Goal: Transaction & Acquisition: Book appointment/travel/reservation

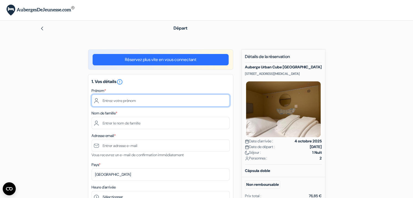
click at [142, 101] on input "text" at bounding box center [160, 100] width 138 height 12
type input "Corentin"
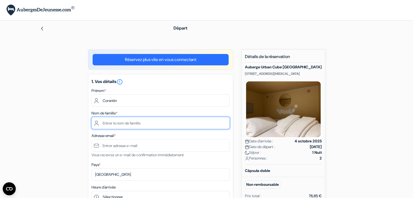
click at [135, 127] on input "text" at bounding box center [160, 123] width 138 height 12
type input "Bonal"
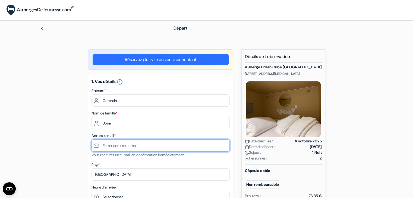
click at [132, 146] on input "text" at bounding box center [160, 145] width 138 height 12
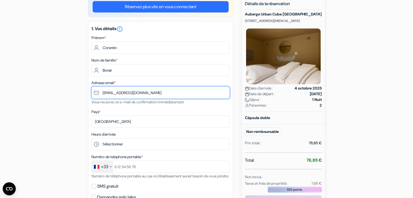
scroll to position [53, 0]
type input "[EMAIL_ADDRESS][DOMAIN_NAME]"
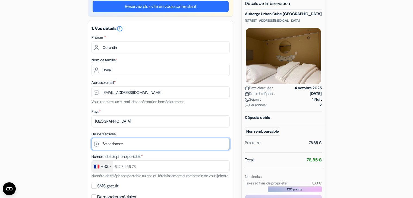
click at [130, 144] on select "Sélectionner 14:00 15:00 16:00 17:00 18:00 19:00 20:00 21:00 22:00 23:00 0:00" at bounding box center [160, 144] width 138 height 12
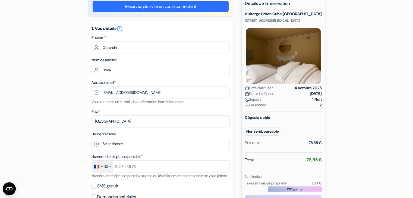
copy p "[STREET_ADDRESS][MEDICAL_DATA]"
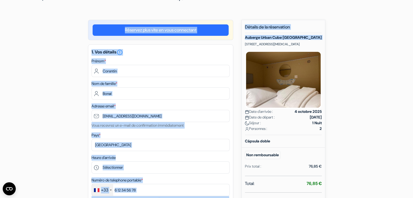
scroll to position [0, 0]
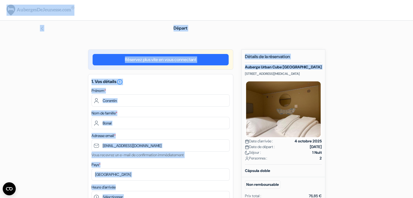
drag, startPoint x: 245, startPoint y: 20, endPoint x: 362, endPoint y: -17, distance: 122.8
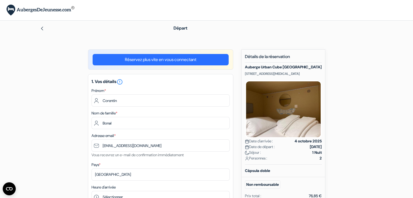
click at [317, 73] on p "[STREET_ADDRESS][MEDICAL_DATA]" at bounding box center [283, 74] width 77 height 4
drag, startPoint x: 317, startPoint y: 73, endPoint x: 243, endPoint y: 73, distance: 73.5
click at [243, 73] on div "Nouvelle Réservation Détails de la réservation [GEOGRAPHIC_DATA] [GEOGRAPHIC_DA…" at bounding box center [283, 189] width 84 height 281
drag, startPoint x: 243, startPoint y: 73, endPoint x: 318, endPoint y: 71, distance: 74.4
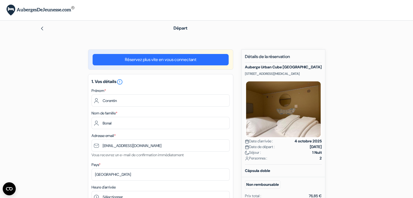
click at [318, 71] on div "Nouvelle Réservation Détails de la réservation [GEOGRAPHIC_DATA] [GEOGRAPHIC_DA…" at bounding box center [283, 189] width 84 height 281
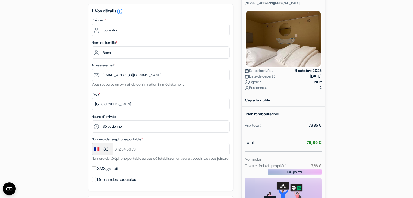
scroll to position [71, 0]
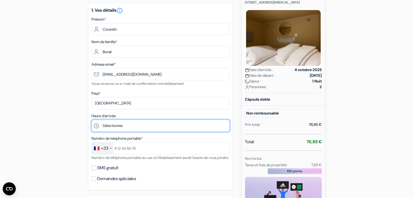
click at [163, 125] on select "Sélectionner 14:00 15:00 16:00 17:00 18:00 19:00 20:00 21:00 22:00 23:00 0:00" at bounding box center [160, 126] width 138 height 12
select select "14"
click at [91, 120] on select "Sélectionner 14:00 15:00 16:00 17:00 18:00 19:00 20:00 21:00 22:00 23:00 0:00" at bounding box center [160, 126] width 138 height 12
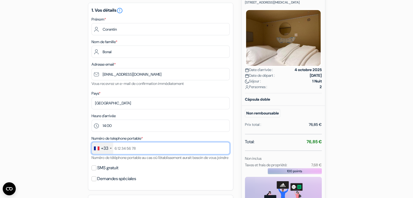
click at [129, 149] on input "text" at bounding box center [160, 148] width 138 height 12
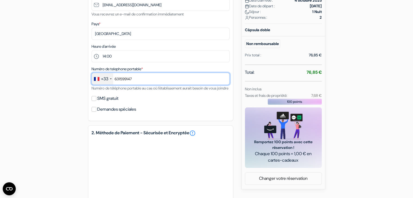
scroll to position [156, 0]
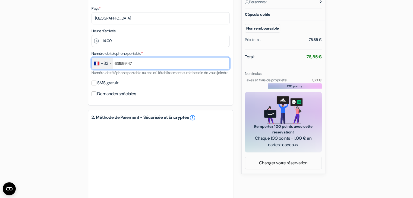
type input "631599147"
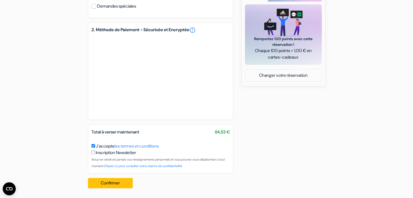
scroll to position [248, 0]
click at [119, 186] on button "Confirmer Loading..." at bounding box center [110, 183] width 45 height 10
